Goal: Task Accomplishment & Management: Manage account settings

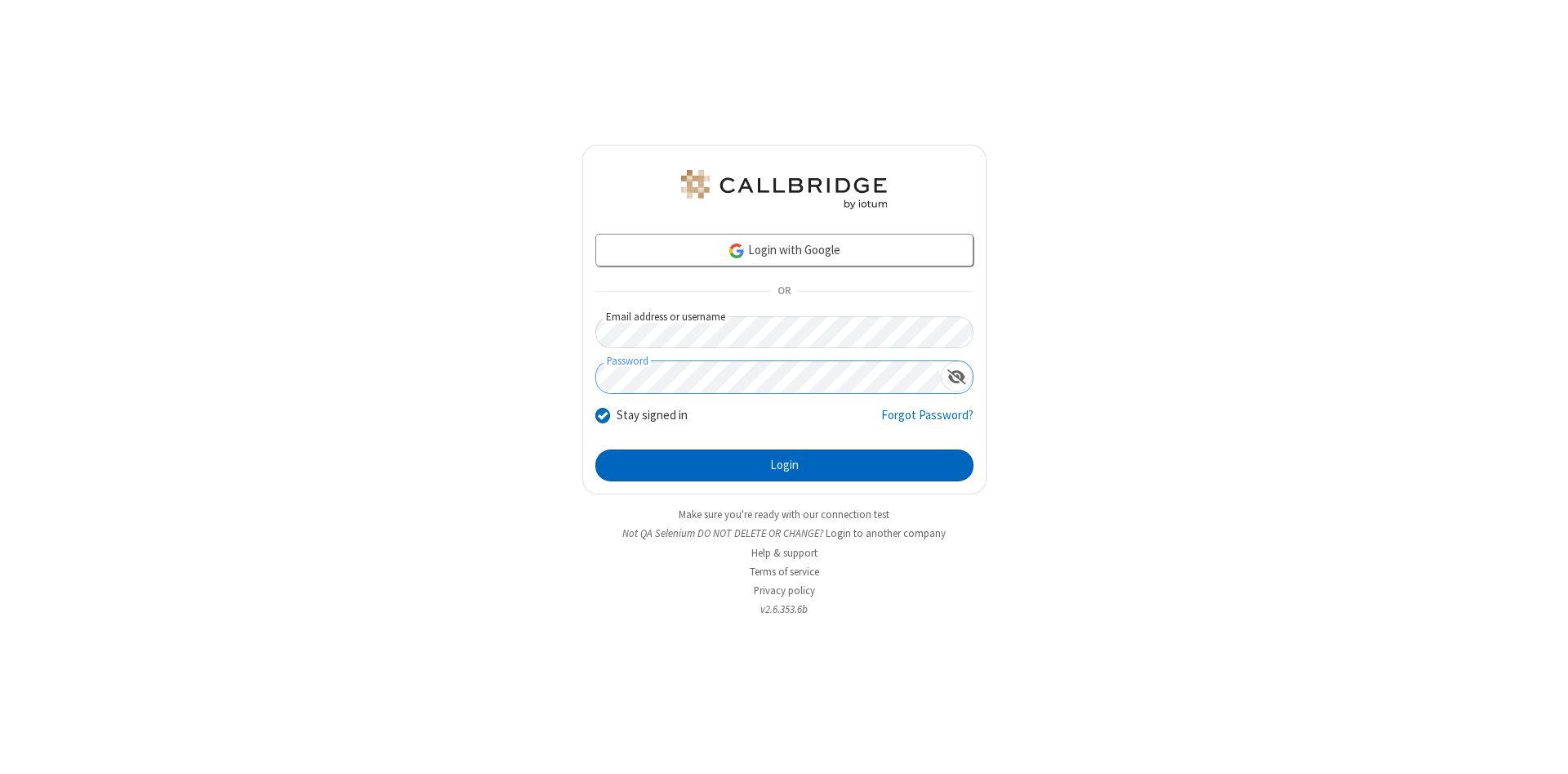
click at [784, 465] on button "Login" at bounding box center [784, 466] width 378 height 33
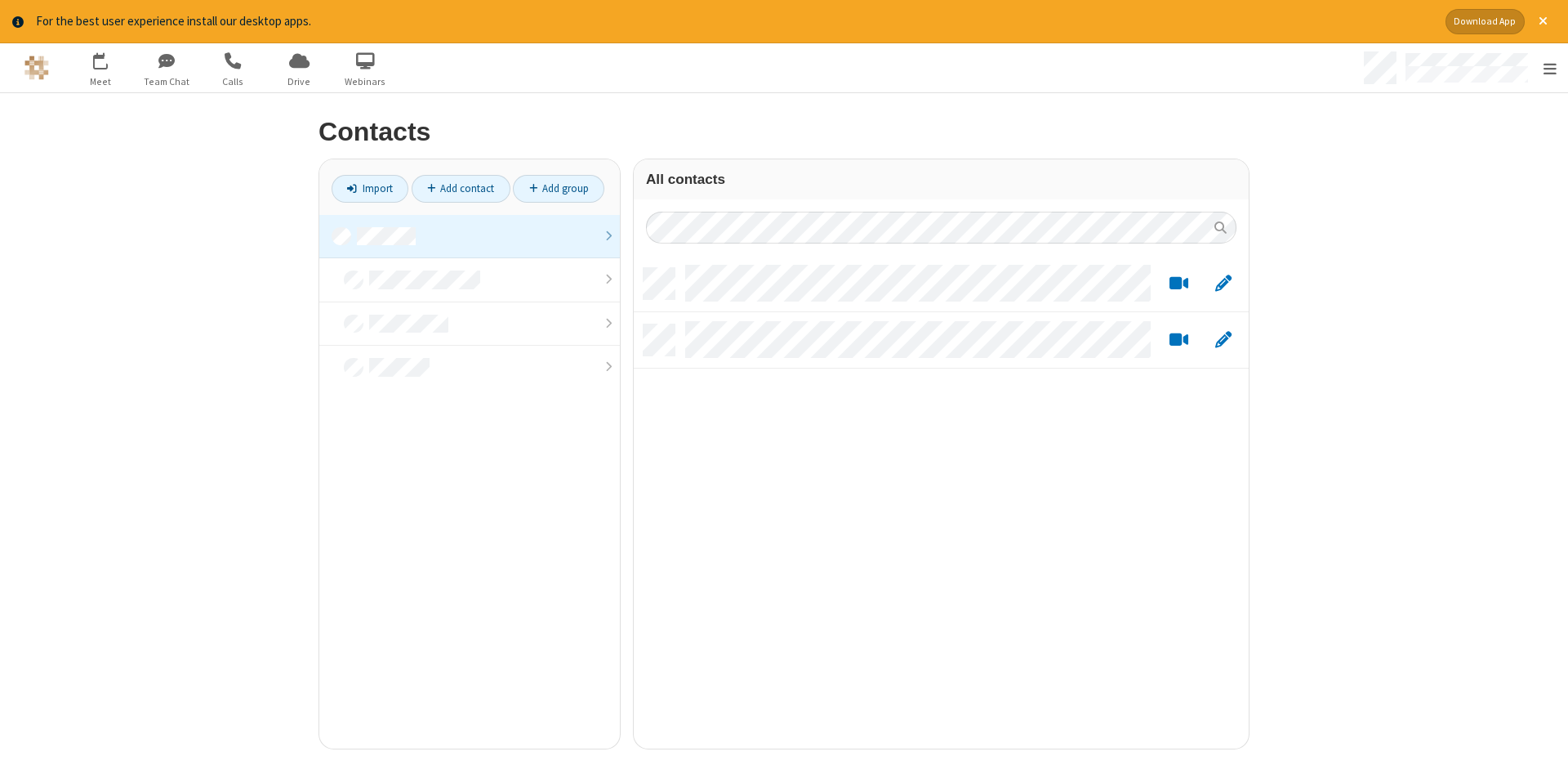
scroll to position [492, 615]
click at [470, 236] on link at bounding box center [470, 237] width 301 height 44
click at [461, 188] on link "Add contact" at bounding box center [461, 189] width 98 height 28
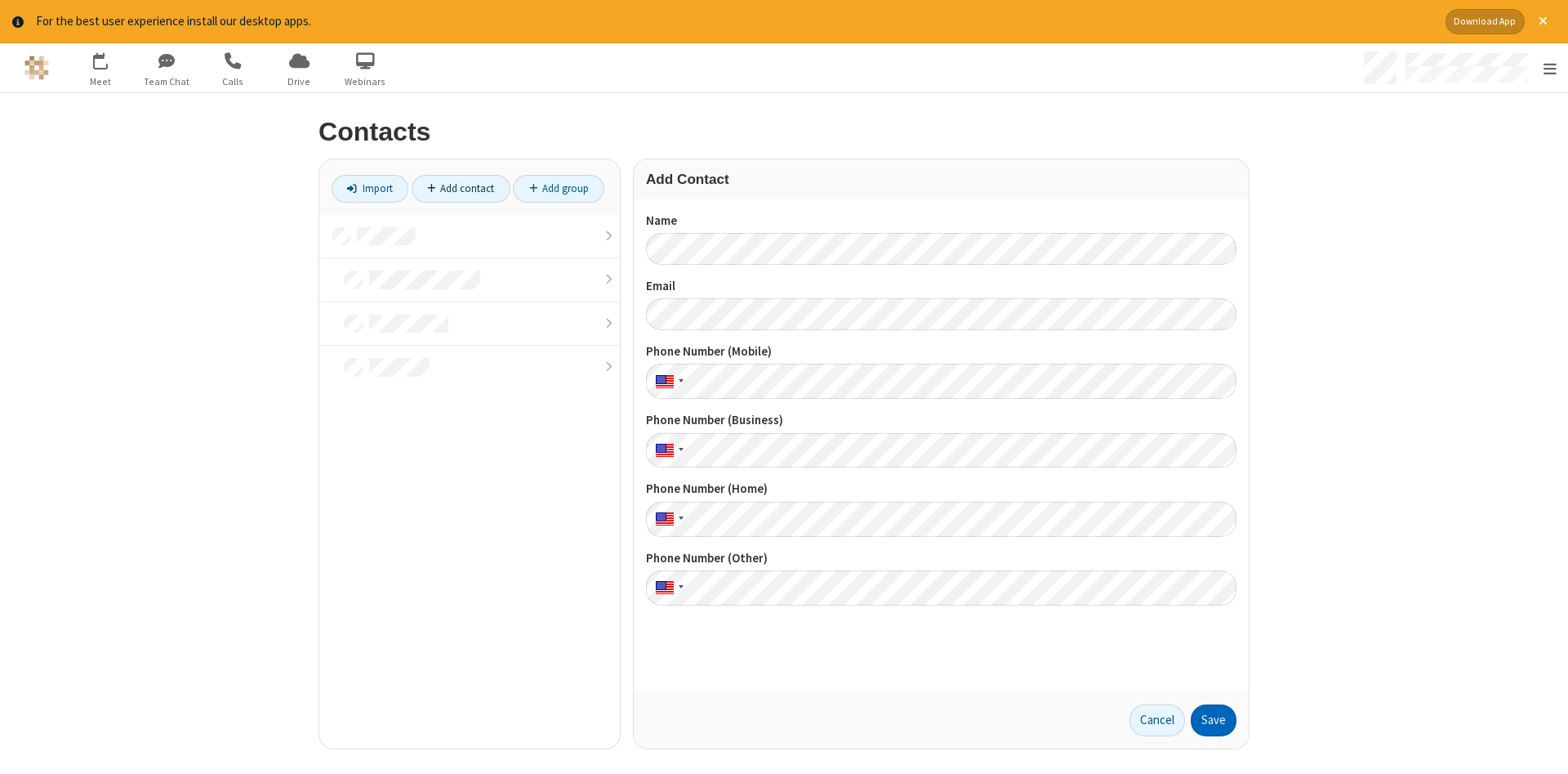
click at [1213, 720] on button "Save" at bounding box center [1213, 721] width 46 height 33
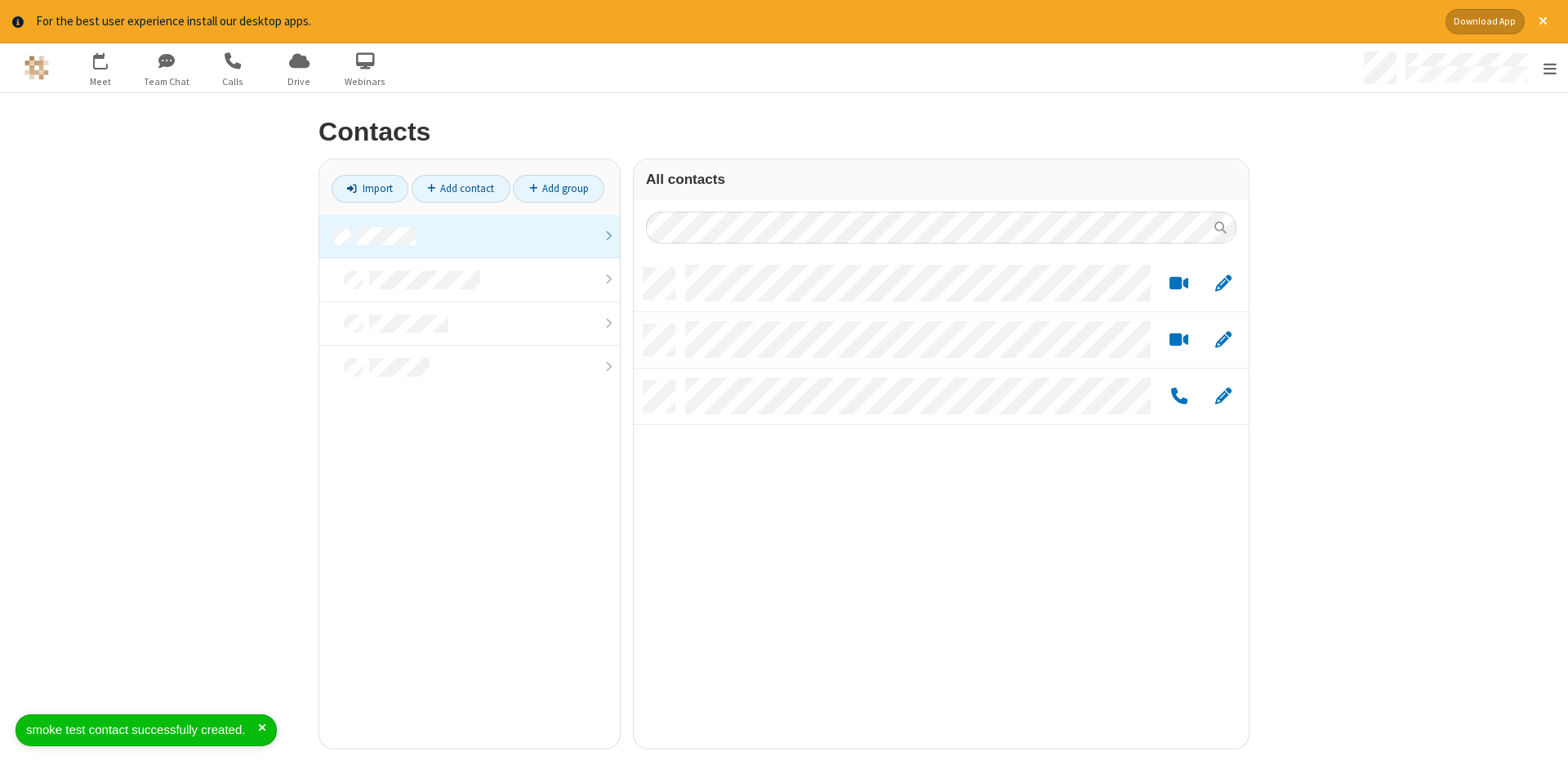
scroll to position [492, 615]
click at [461, 188] on link "Add contact" at bounding box center [461, 189] width 98 height 28
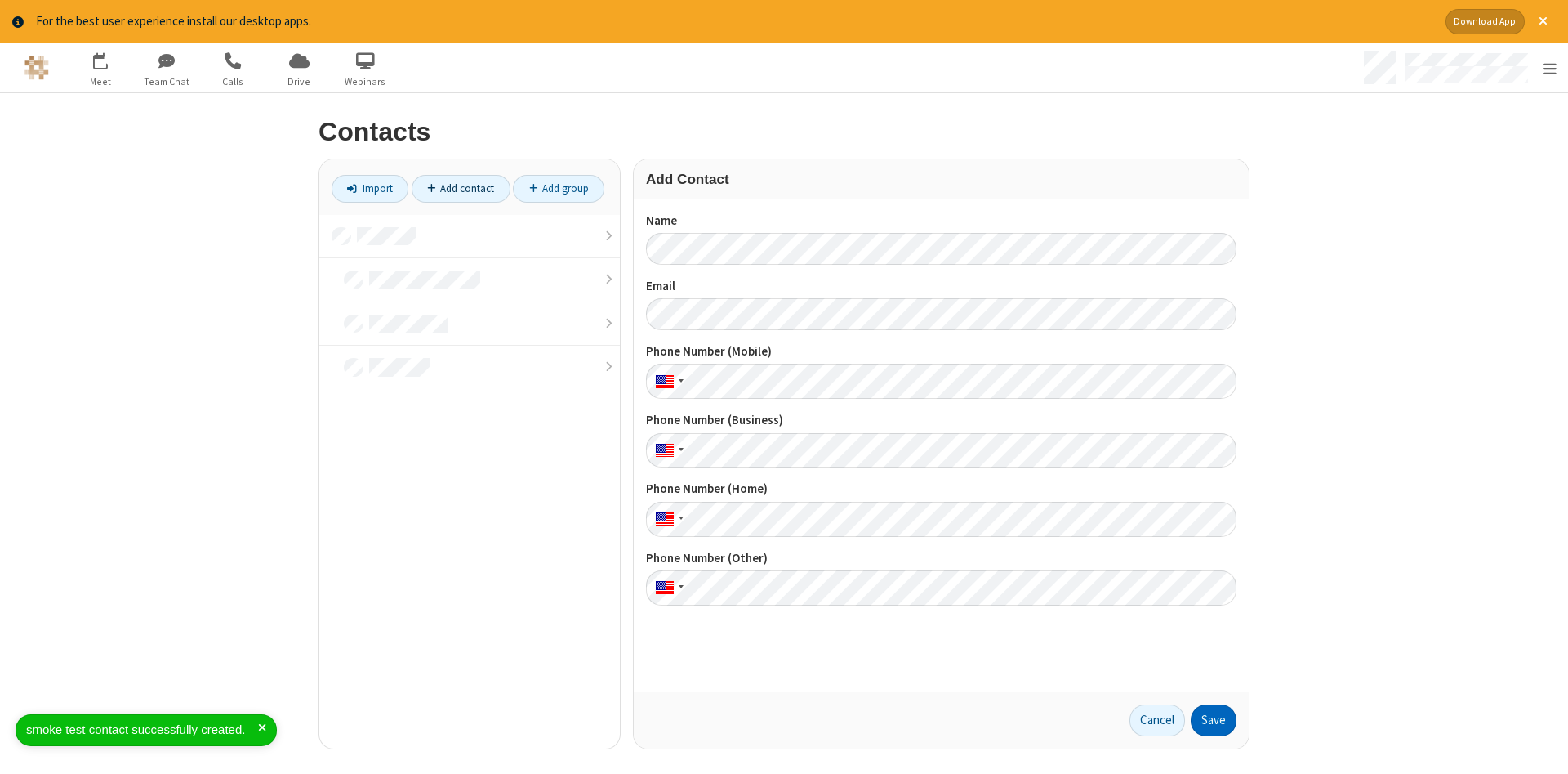
click at [1213, 720] on button "Save" at bounding box center [1213, 721] width 46 height 33
